Goal: Information Seeking & Learning: Learn about a topic

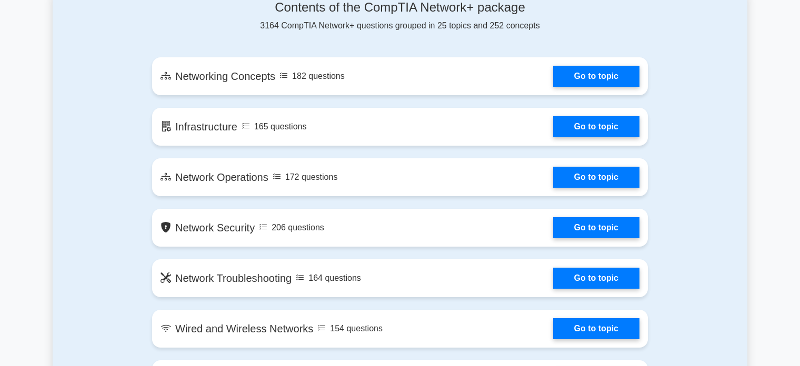
scroll to position [579, 0]
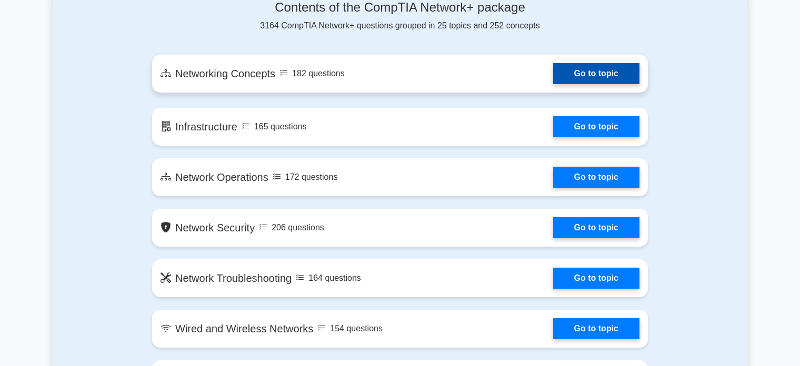
click at [577, 84] on link "Go to topic" at bounding box center [596, 73] width 86 height 21
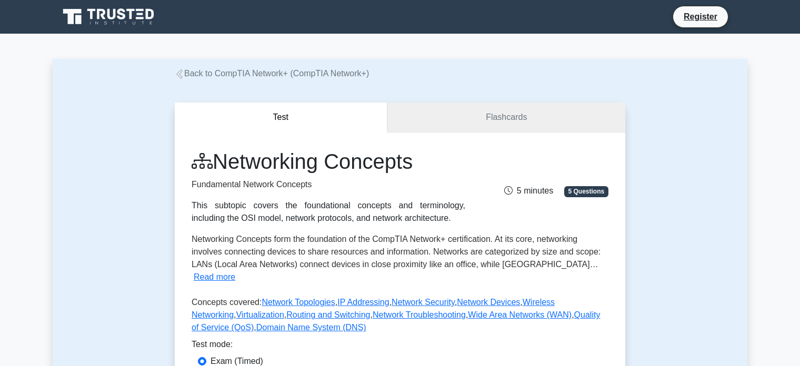
scroll to position [105, 0]
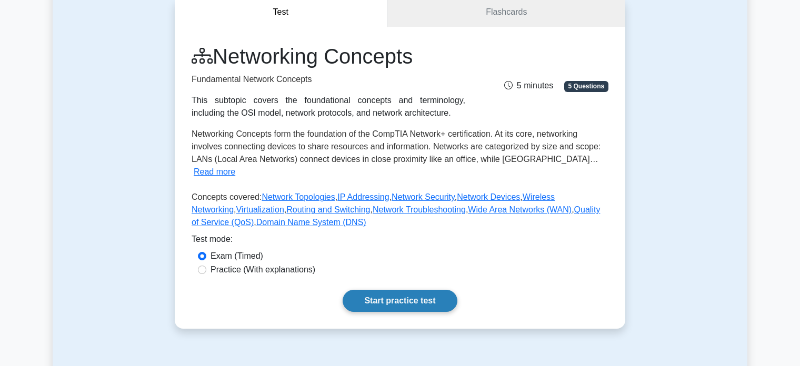
click at [395, 290] on link "Start practice test" at bounding box center [400, 301] width 114 height 22
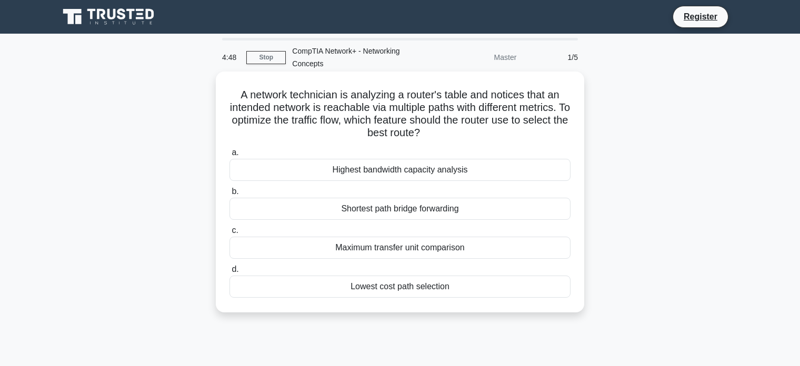
click at [419, 211] on div "Shortest path bridge forwarding" at bounding box center [400, 209] width 341 height 22
click at [230, 195] on input "b. Shortest path bridge forwarding" at bounding box center [230, 192] width 0 height 7
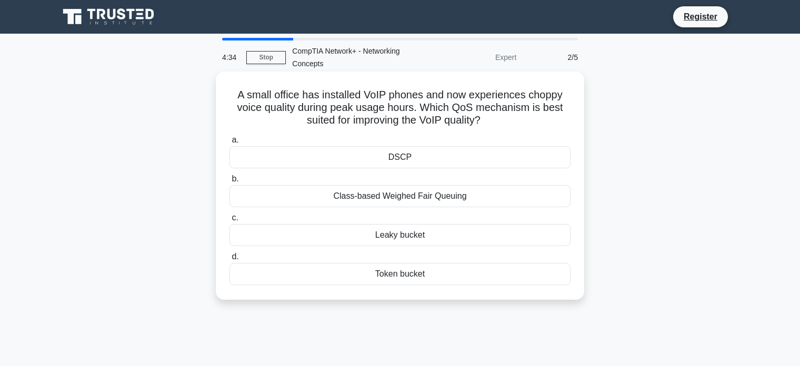
click at [403, 156] on div "DSCP" at bounding box center [400, 157] width 341 height 22
click at [230, 144] on input "a. DSCP" at bounding box center [230, 140] width 0 height 7
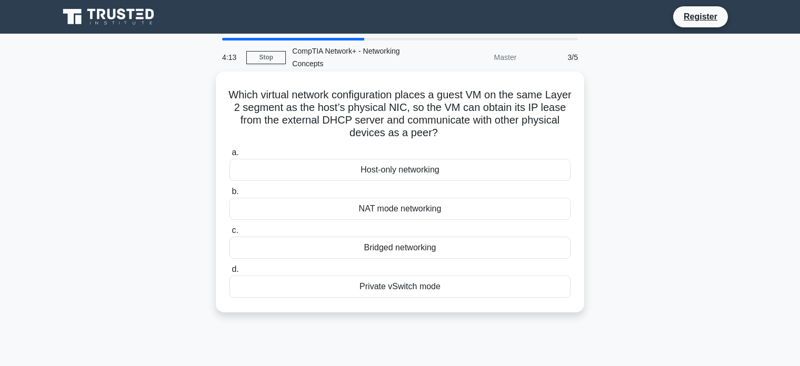
click at [398, 212] on div "NAT mode networking" at bounding box center [400, 209] width 341 height 22
click at [230, 195] on input "b. NAT mode networking" at bounding box center [230, 192] width 0 height 7
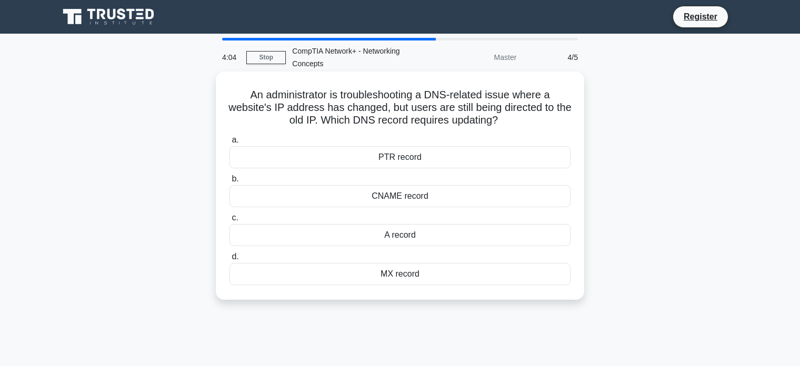
click at [388, 192] on div "CNAME record" at bounding box center [400, 196] width 341 height 22
click at [230, 183] on input "b. CNAME record" at bounding box center [230, 179] width 0 height 7
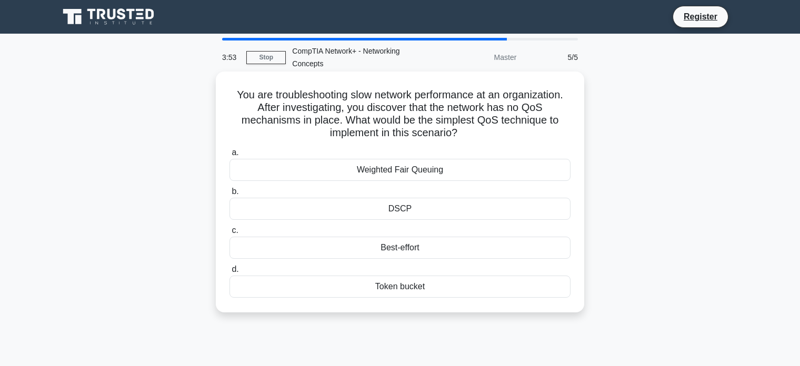
click at [402, 169] on div "Weighted Fair Queuing" at bounding box center [400, 170] width 341 height 22
click at [230, 156] on input "a. Weighted Fair Queuing" at bounding box center [230, 153] width 0 height 7
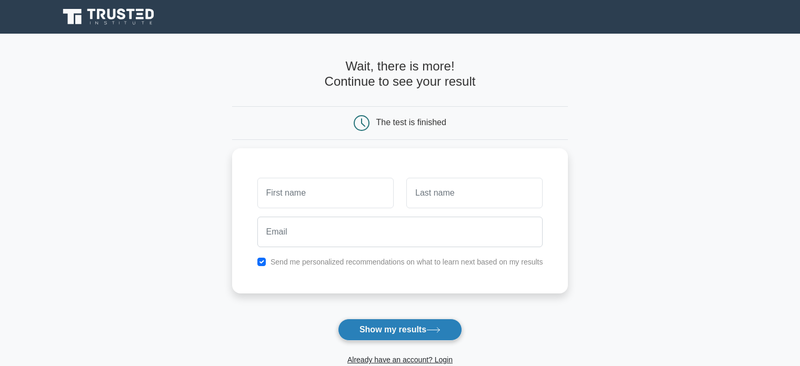
click at [362, 334] on button "Show my results" at bounding box center [400, 330] width 124 height 22
